Goal: Use online tool/utility: Use online tool/utility

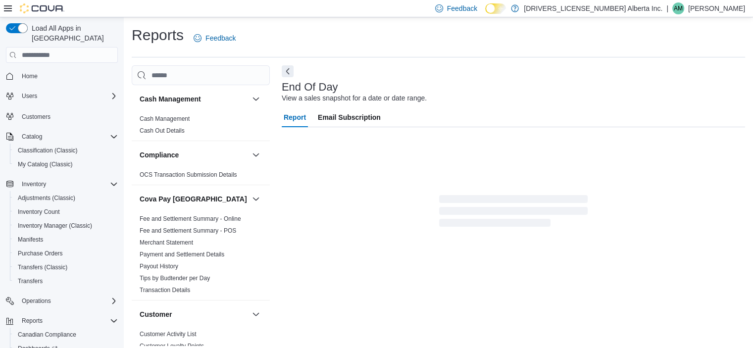
scroll to position [6, 0]
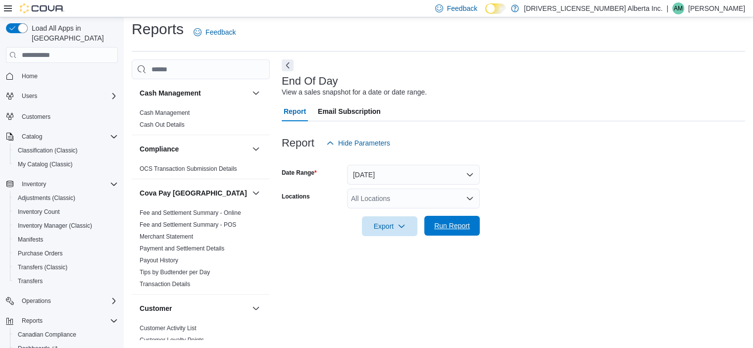
click at [478, 229] on button "Run Report" at bounding box center [451, 226] width 55 height 20
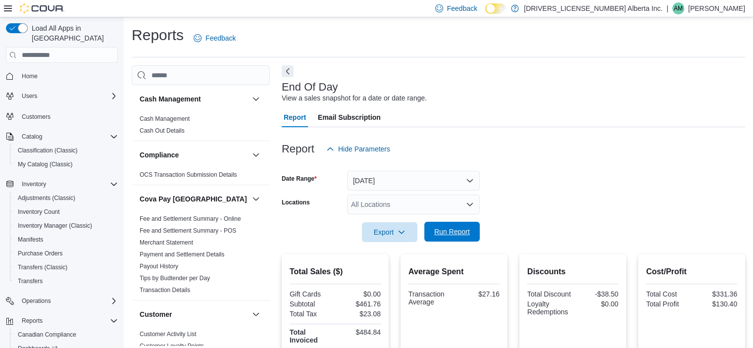
click at [452, 225] on span "Run Report" at bounding box center [452, 232] width 44 height 20
click at [445, 230] on span "Run Report" at bounding box center [452, 232] width 36 height 10
